Goal: Find specific fact: Find specific fact

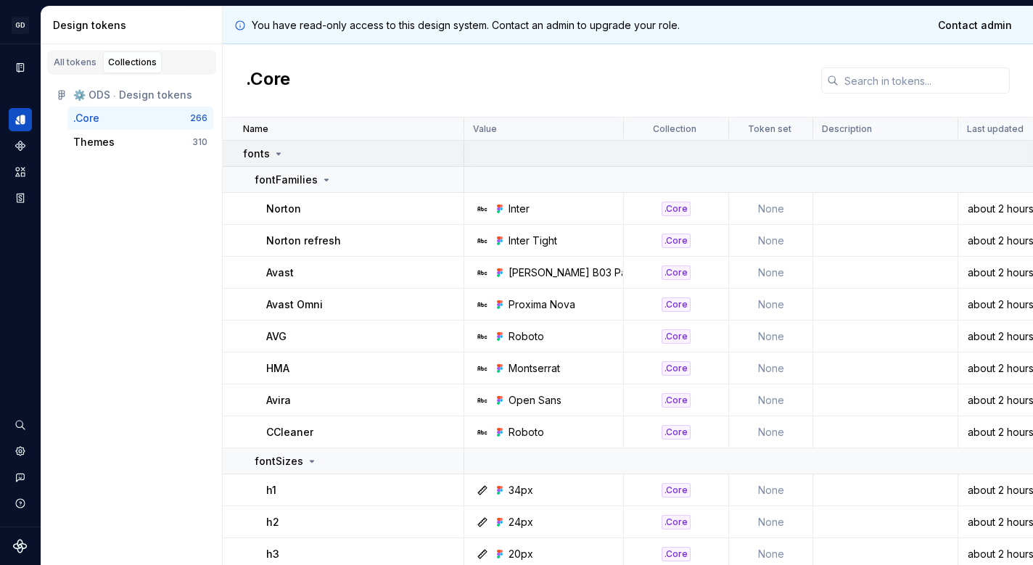
click at [266, 150] on p "fonts" at bounding box center [256, 154] width 27 height 15
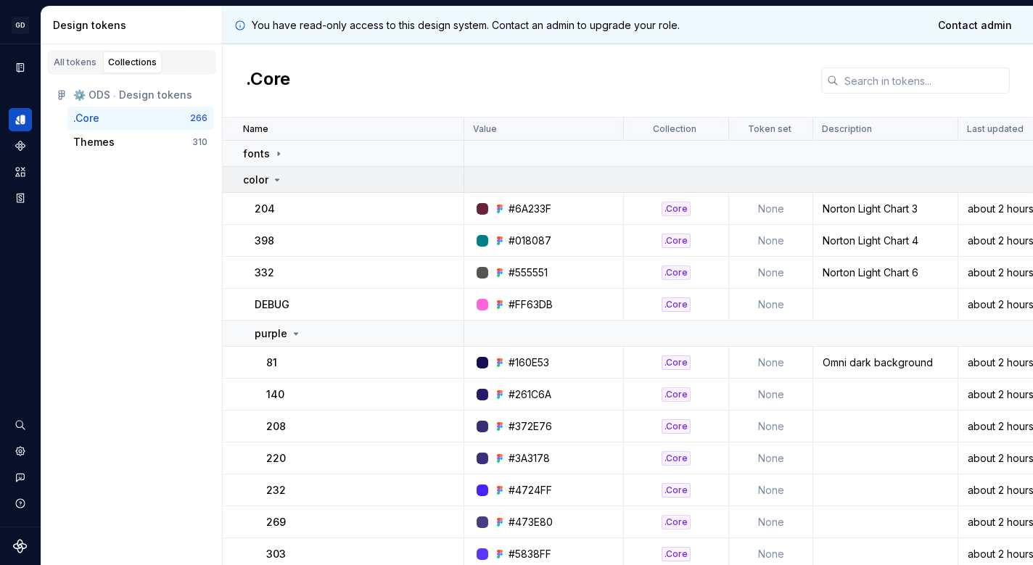
click at [275, 174] on icon at bounding box center [277, 180] width 12 height 12
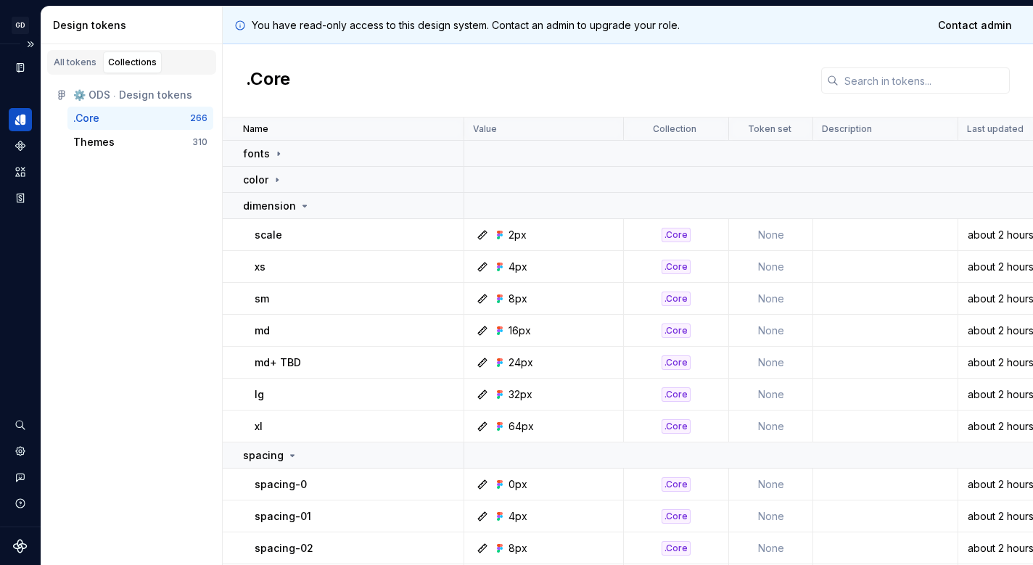
click at [17, 118] on icon "Design tokens" at bounding box center [19, 119] width 8 height 9
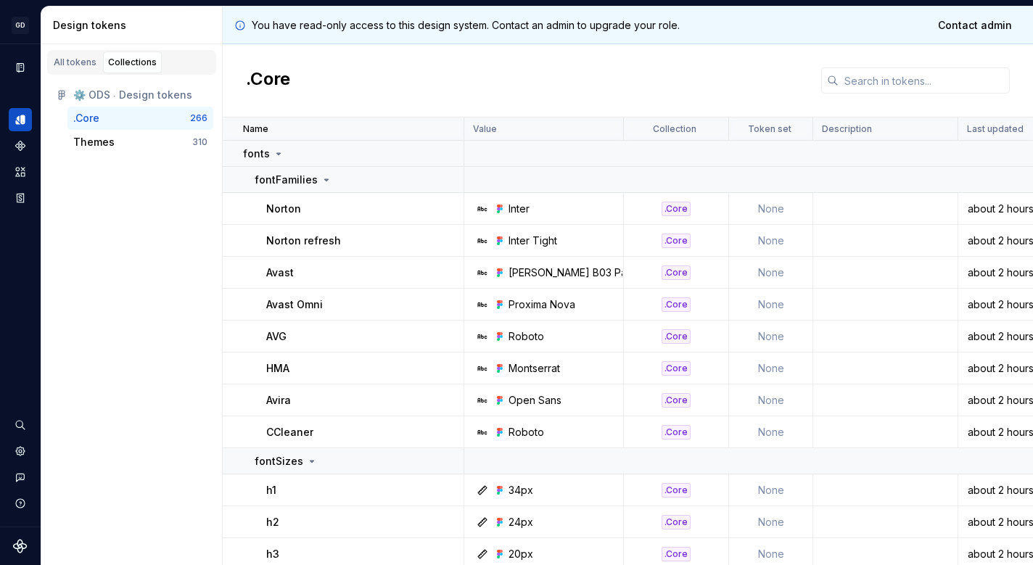
click at [111, 92] on div "⚙️ ODS ⸱ Design tokens" at bounding box center [140, 95] width 134 height 15
click at [101, 139] on div "Themes" at bounding box center [93, 142] width 41 height 15
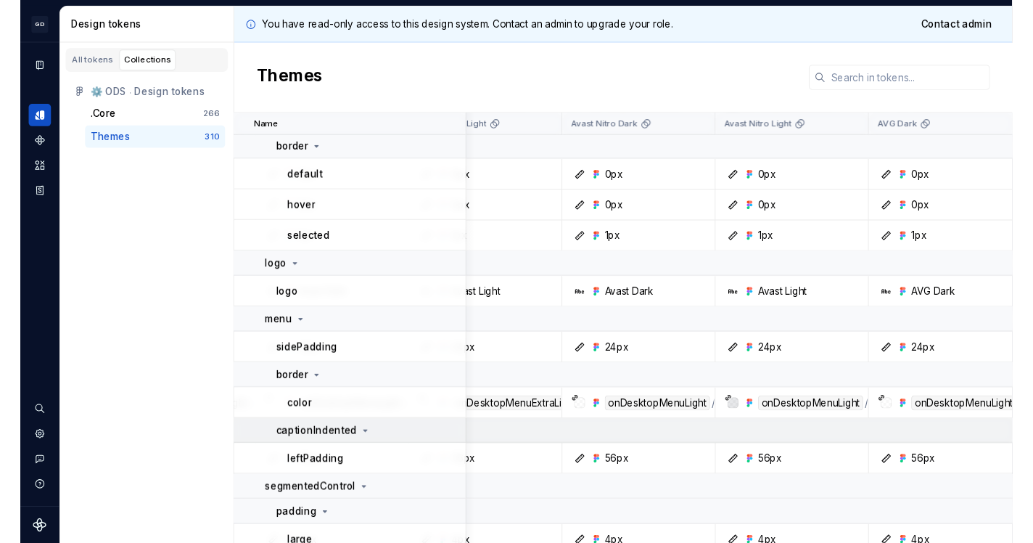
scroll to position [6144, 1496]
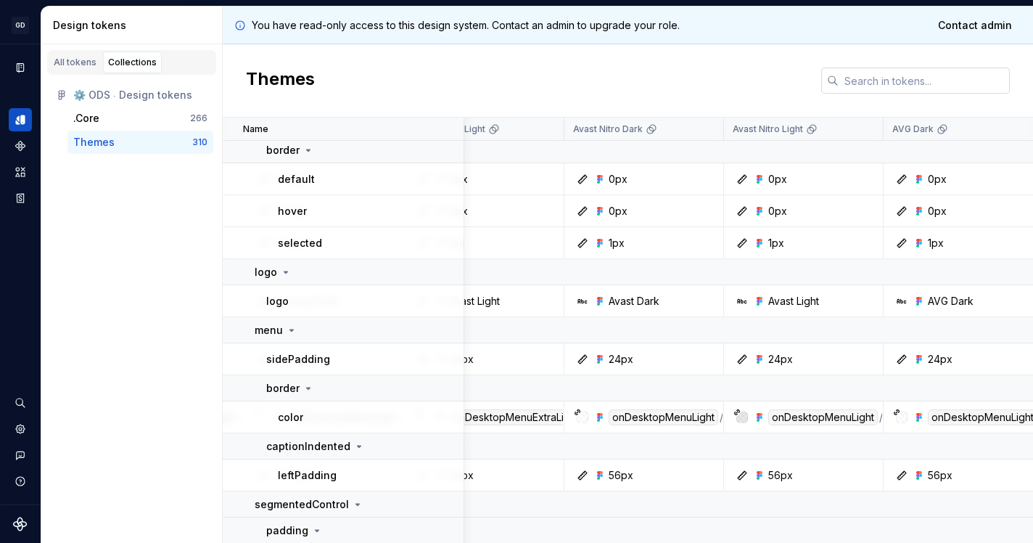
click at [912, 93] on input "text" at bounding box center [924, 80] width 171 height 26
click at [910, 75] on input "text" at bounding box center [924, 80] width 171 height 26
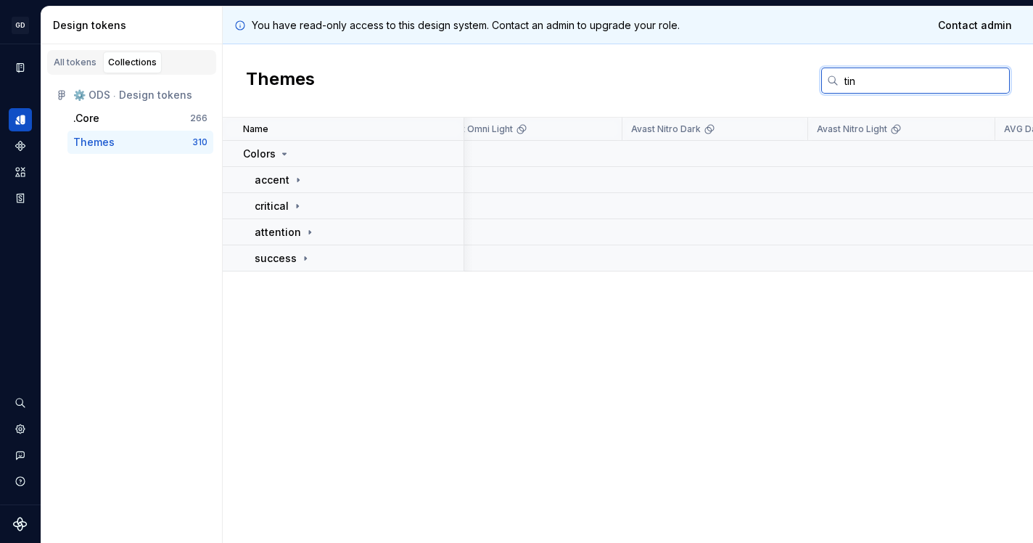
scroll to position [0, 1496]
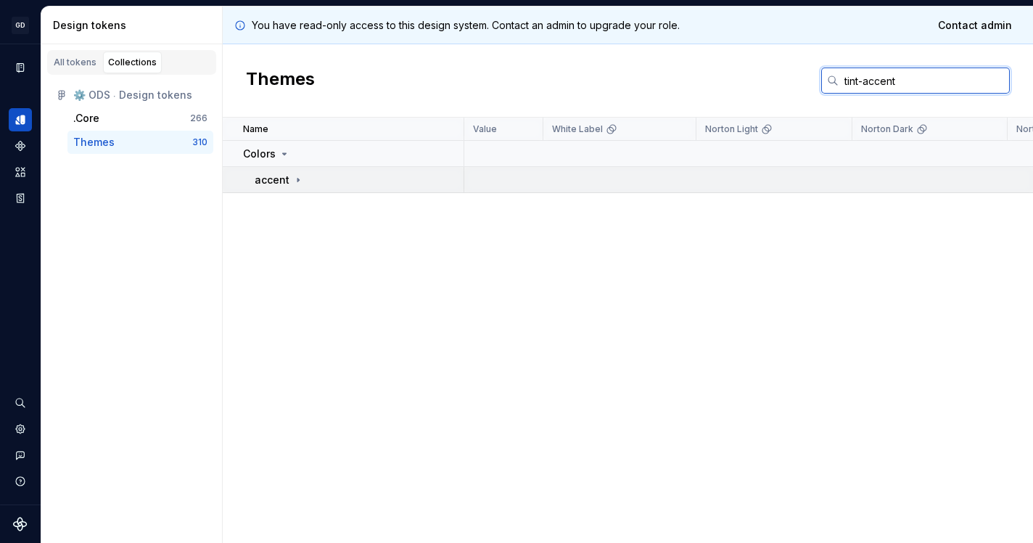
type input "tint-accent"
click at [299, 176] on icon at bounding box center [298, 180] width 12 height 12
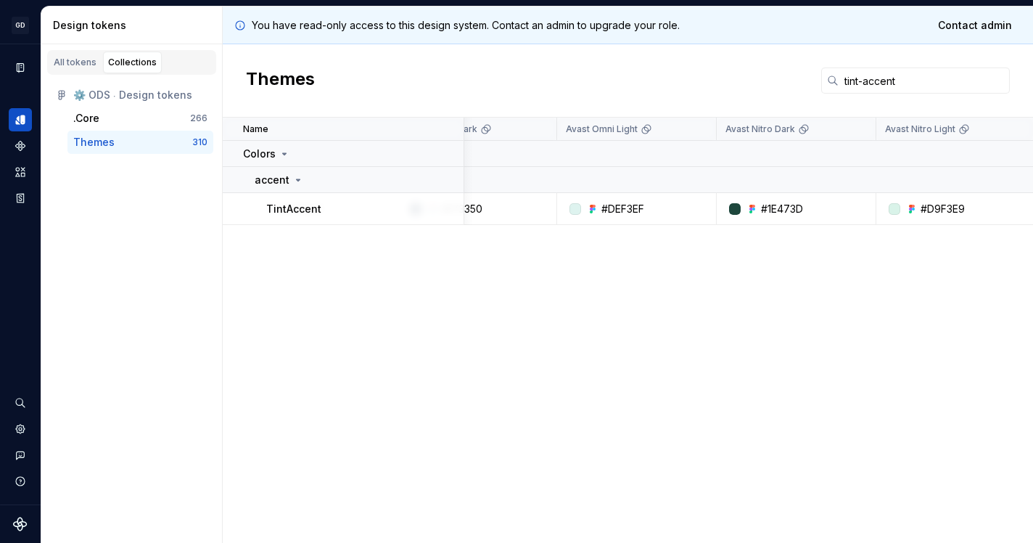
scroll to position [0, 1372]
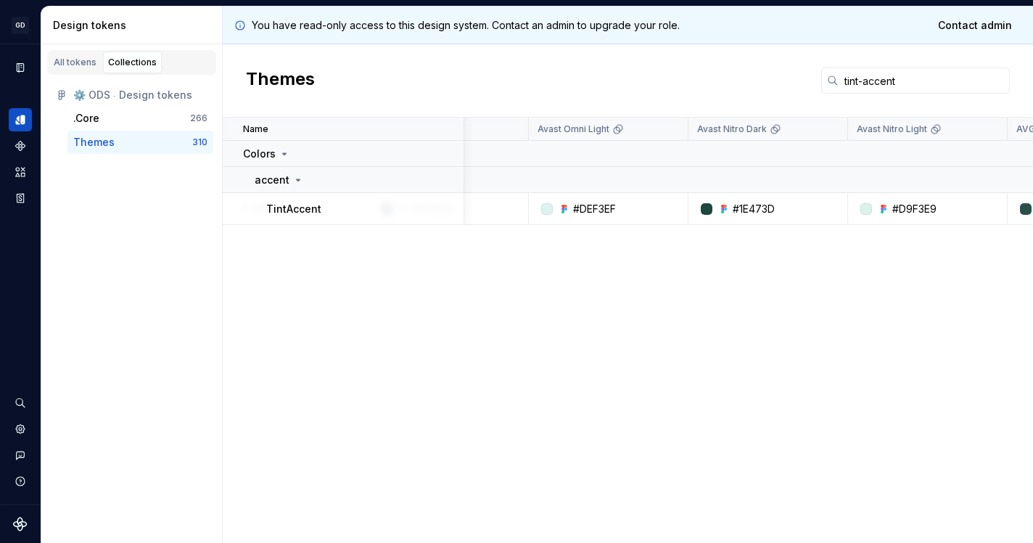
click at [707, 206] on div at bounding box center [707, 209] width 12 height 12
drag, startPoint x: 771, startPoint y: 205, endPoint x: 746, endPoint y: 205, distance: 25.4
click at [746, 205] on div "#1E473D" at bounding box center [754, 209] width 42 height 15
drag, startPoint x: 778, startPoint y: 207, endPoint x: 730, endPoint y: 205, distance: 47.9
click at [730, 205] on div "#1E473D" at bounding box center [772, 209] width 149 height 15
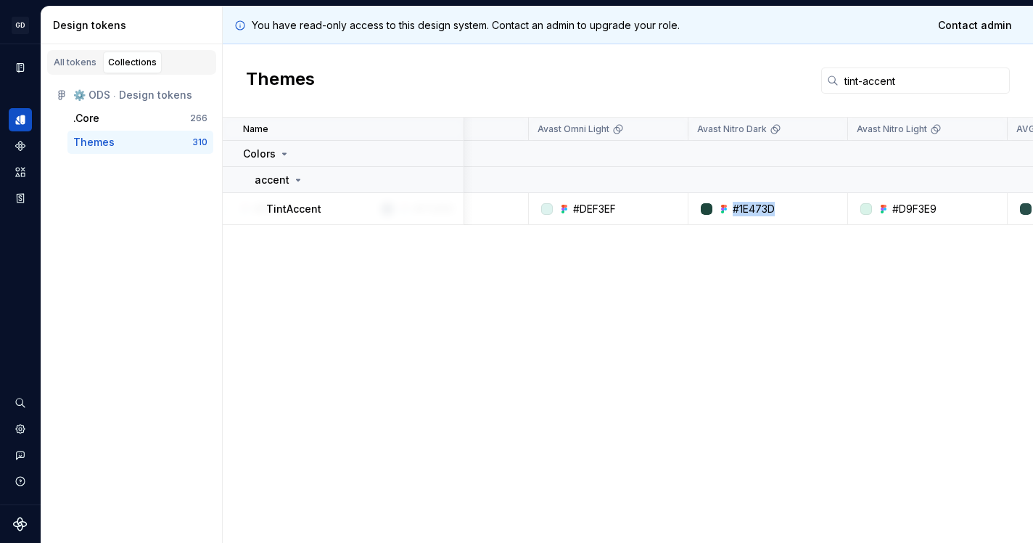
copy div "#1E473D"
